Goal: Task Accomplishment & Management: Use online tool/utility

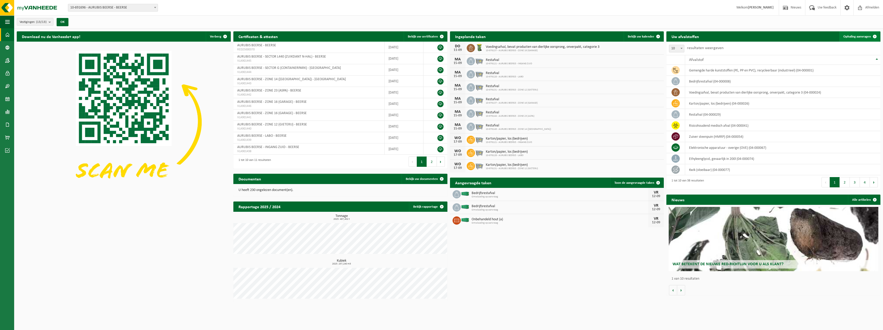
click at [858, 38] on span "Ophaling aanvragen" at bounding box center [857, 36] width 28 height 3
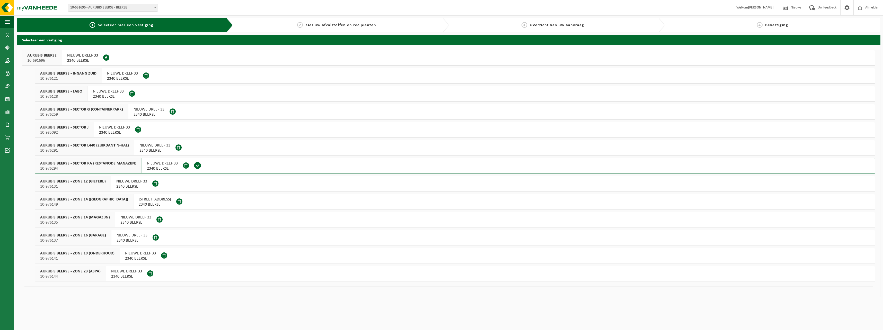
click at [108, 159] on div "AURUBIS BEERSE - SECTOR RA (RESTANODE MAGAZIJN) 10-976294" at bounding box center [88, 165] width 107 height 15
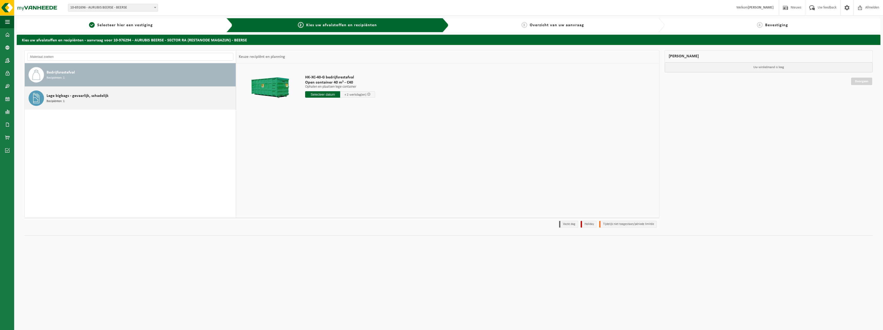
click at [76, 90] on div "Lege bigbags - gevaarlijk, schadelijk Recipiënten: 1" at bounding box center [130, 98] width 211 height 23
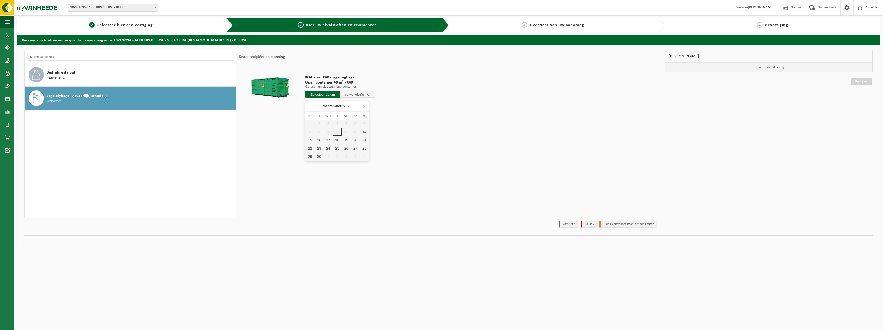
click at [315, 94] on input "text" at bounding box center [322, 94] width 35 height 6
click at [310, 141] on div "15" at bounding box center [309, 140] width 9 height 8
type input "Van [DATE]"
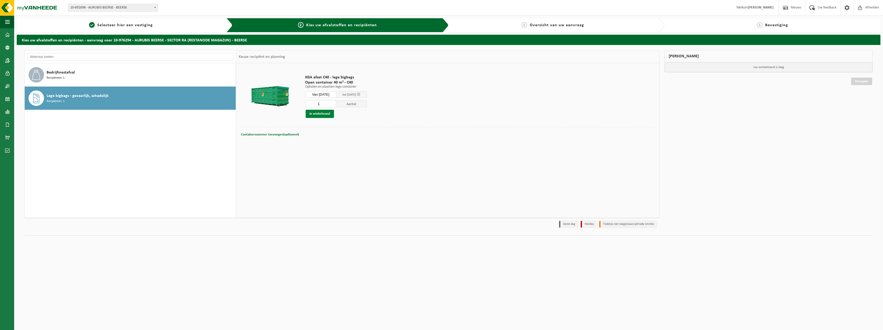
click at [320, 114] on button "In winkelmand" at bounding box center [319, 114] width 28 height 8
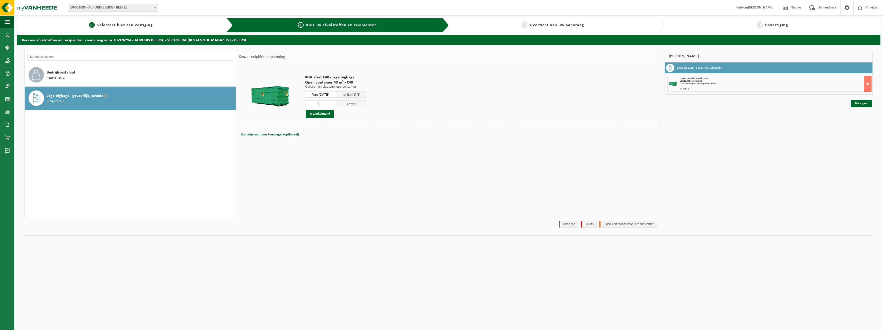
click at [155, 22] on link "1 Selecteer hier een vestiging" at bounding box center [120, 25] width 203 height 6
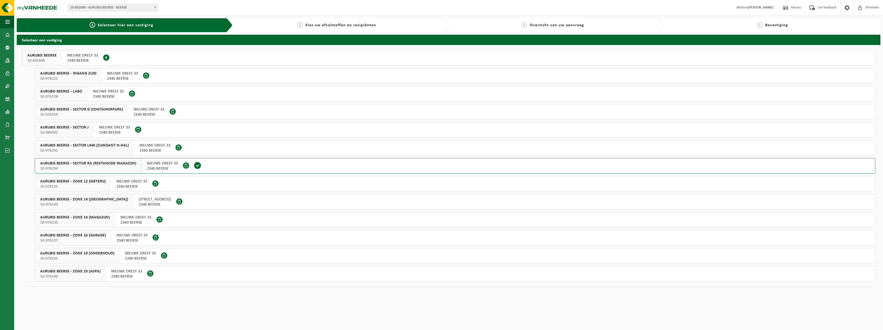
click at [70, 143] on span "AURUBIS BEERSE - SECTOR L440 (ZUIKDANT N-HAL)" at bounding box center [84, 145] width 89 height 5
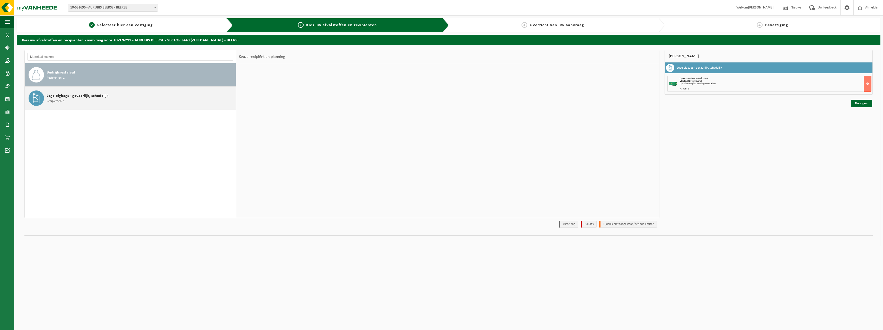
click at [64, 93] on span "Lege bigbags - gevaarlijk, schadelijk" at bounding box center [78, 96] width 62 height 6
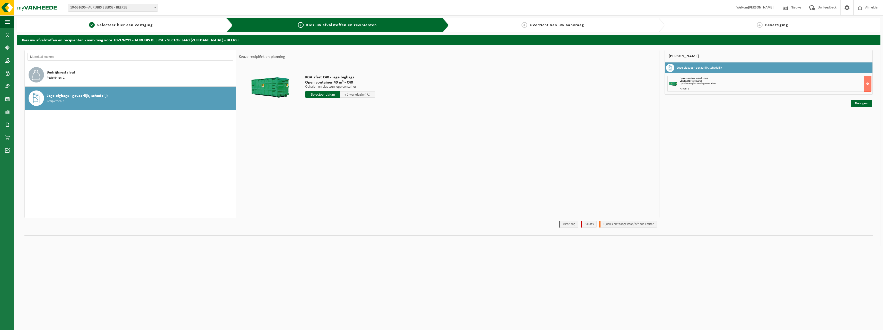
click at [326, 94] on input "text" at bounding box center [322, 94] width 35 height 6
click at [310, 140] on div "15" at bounding box center [309, 140] width 9 height 8
type input "Van 2025-09-15"
click at [330, 112] on button "In winkelmand" at bounding box center [319, 114] width 28 height 8
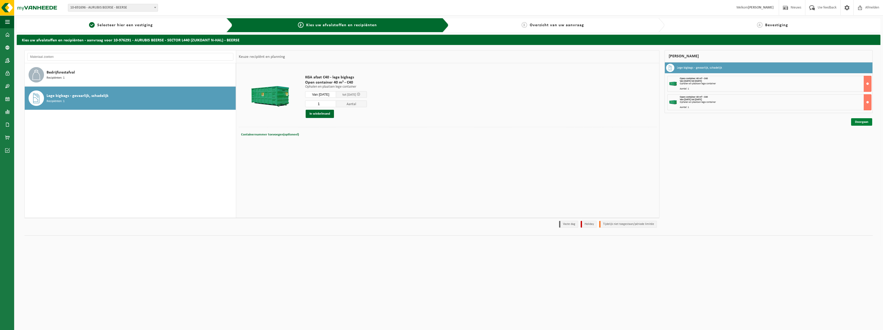
click at [862, 123] on link "Doorgaan" at bounding box center [861, 121] width 21 height 7
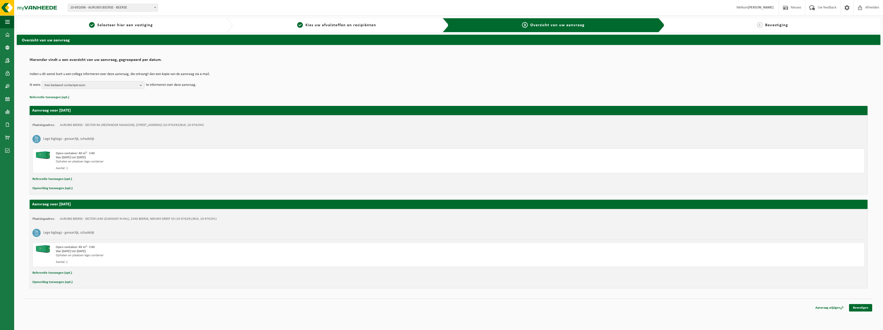
click at [866, 304] on div "Aanvraag wijzigen Bevestigen" at bounding box center [448, 301] width 848 height 5
click at [865, 306] on link "Bevestigen" at bounding box center [860, 307] width 23 height 7
